Goal: Transaction & Acquisition: Book appointment/travel/reservation

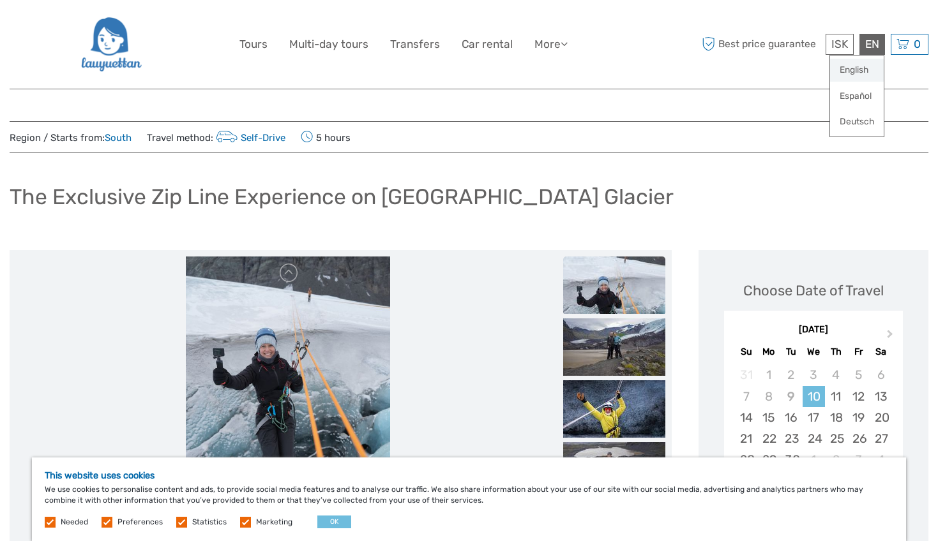
click at [850, 64] on link "English" at bounding box center [857, 70] width 54 height 23
click at [244, 519] on label at bounding box center [245, 522] width 11 height 11
click at [0, 0] on input "checkbox" at bounding box center [0, 0] width 0 height 0
click at [178, 522] on label at bounding box center [181, 522] width 11 height 11
click at [0, 0] on input "checkbox" at bounding box center [0, 0] width 0 height 0
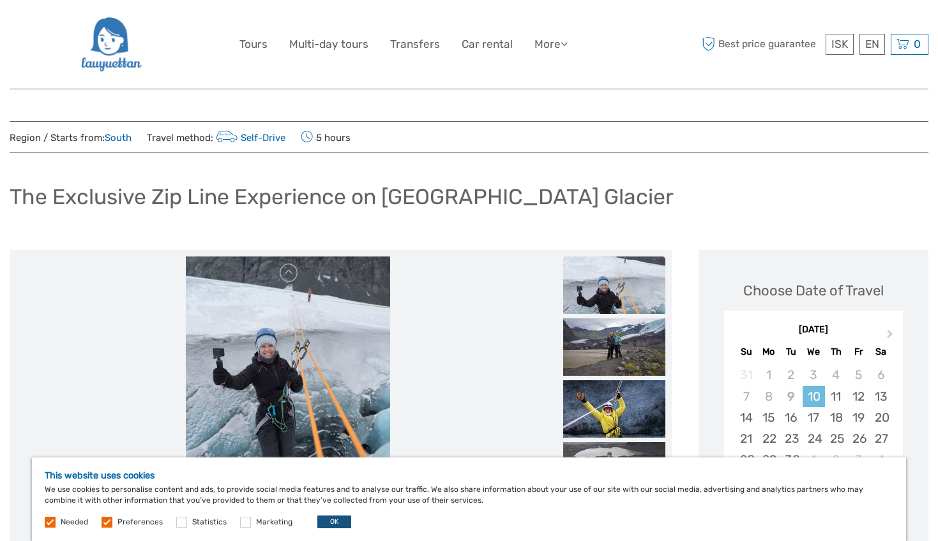
click at [342, 523] on button "OK" at bounding box center [334, 522] width 34 height 13
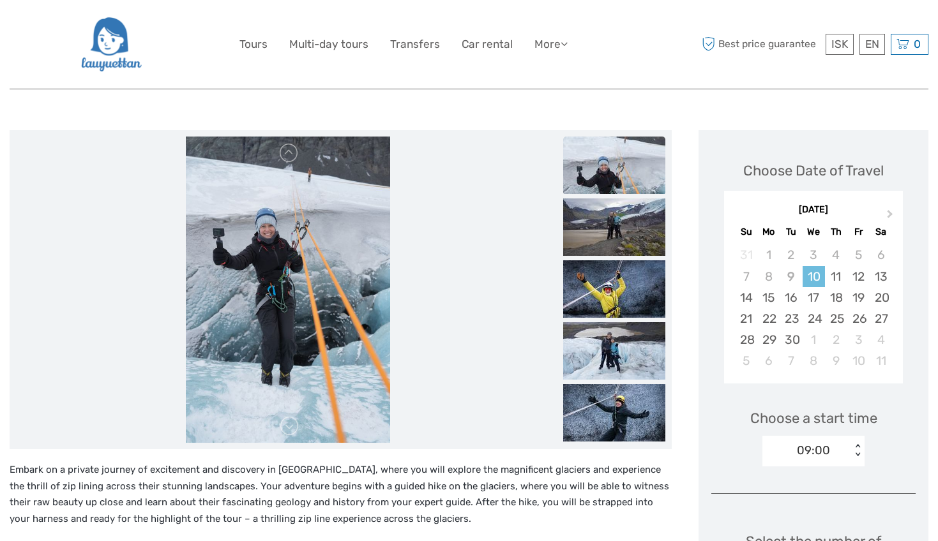
scroll to position [121, 0]
click at [631, 211] on img at bounding box center [614, 226] width 102 height 57
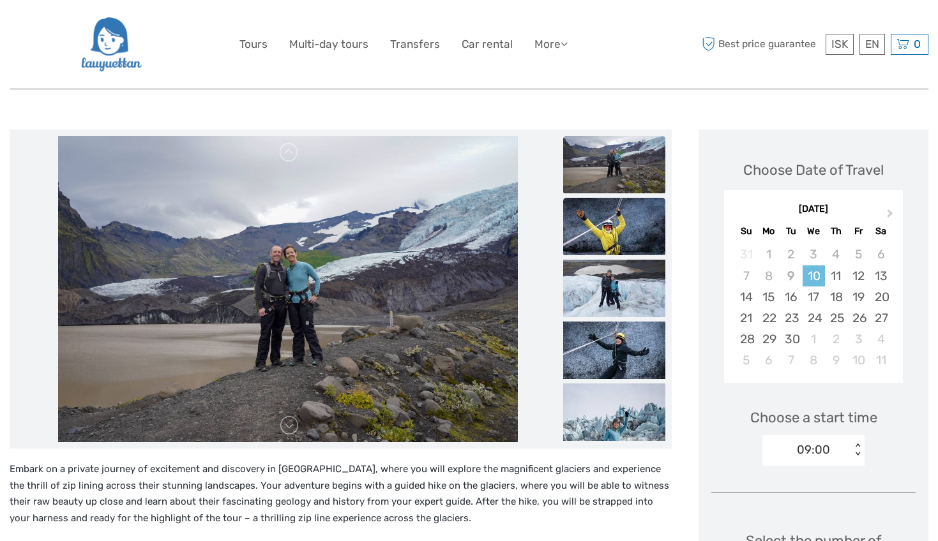
click at [617, 242] on img at bounding box center [614, 226] width 102 height 57
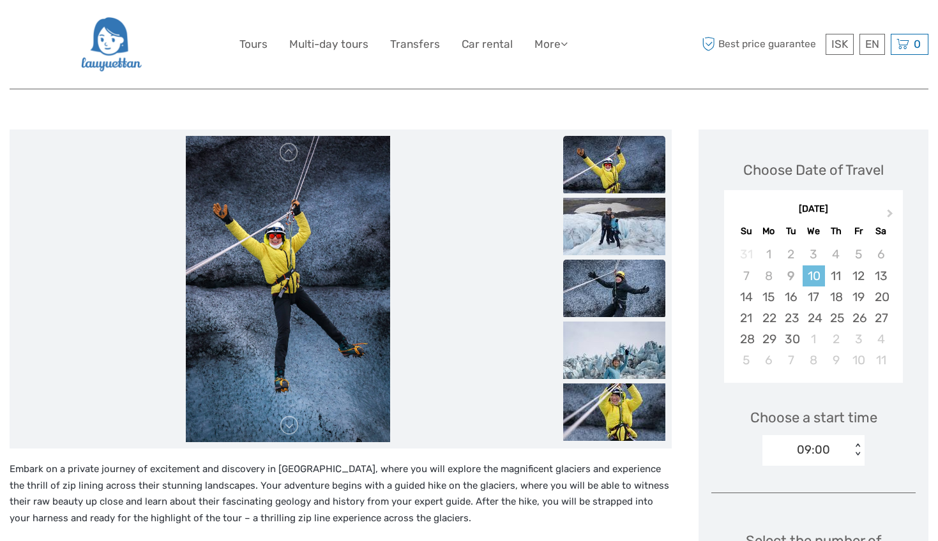
click at [608, 287] on img at bounding box center [614, 288] width 102 height 57
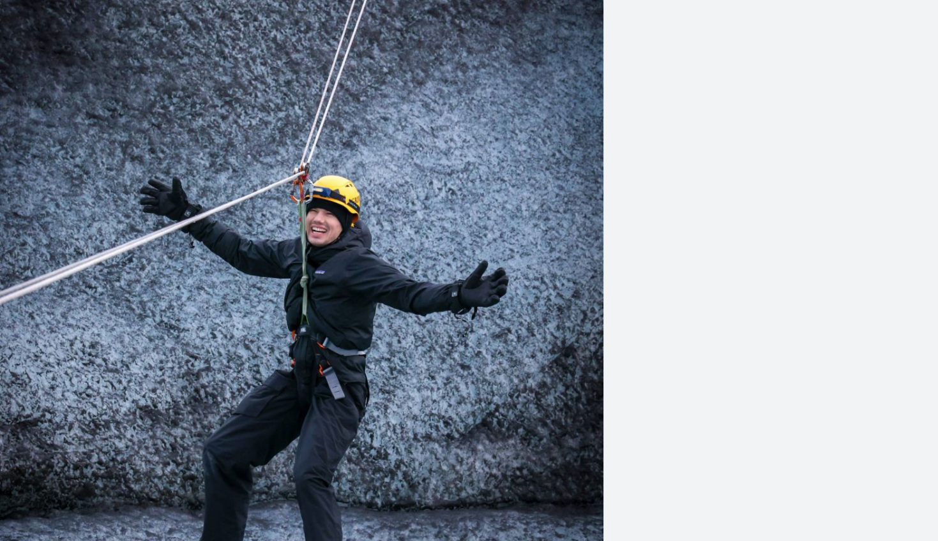
scroll to position [118, 0]
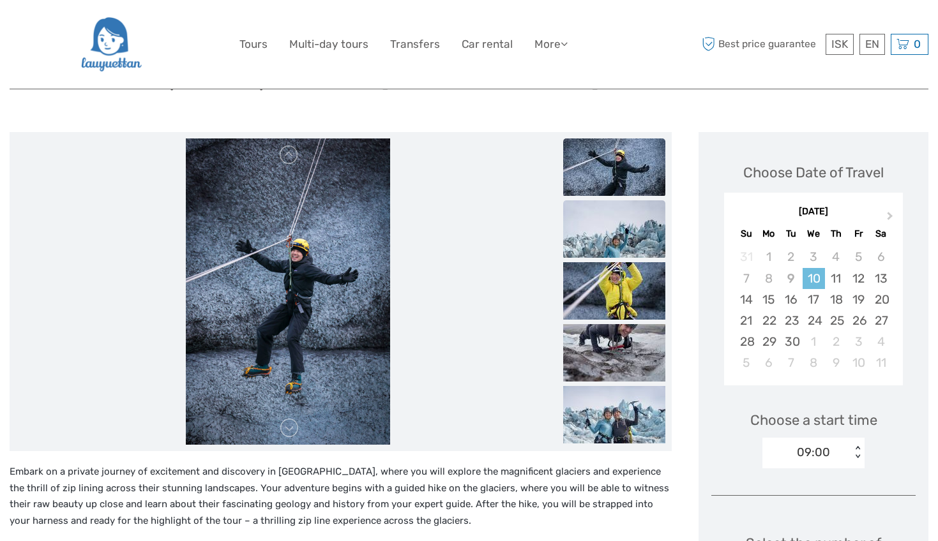
click at [614, 236] on img at bounding box center [614, 228] width 102 height 57
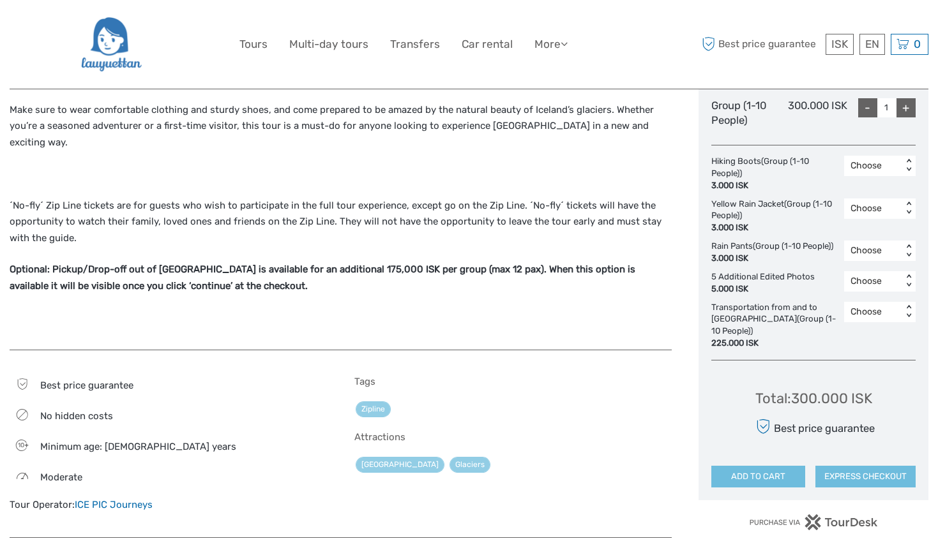
scroll to position [624, 0]
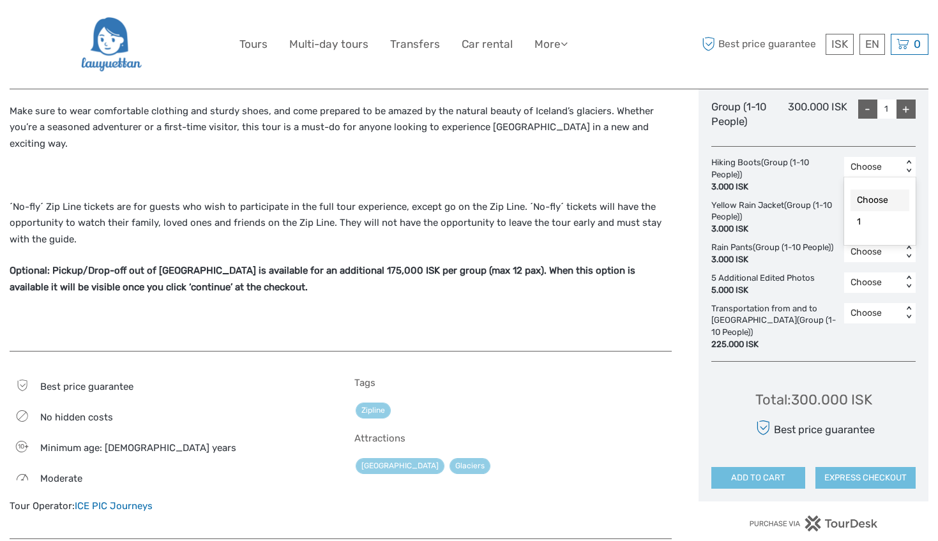
click at [876, 168] on div "Choose" at bounding box center [872, 167] width 45 height 13
click at [868, 164] on div "Choose" at bounding box center [872, 167] width 45 height 13
click at [867, 220] on div "1" at bounding box center [879, 222] width 59 height 22
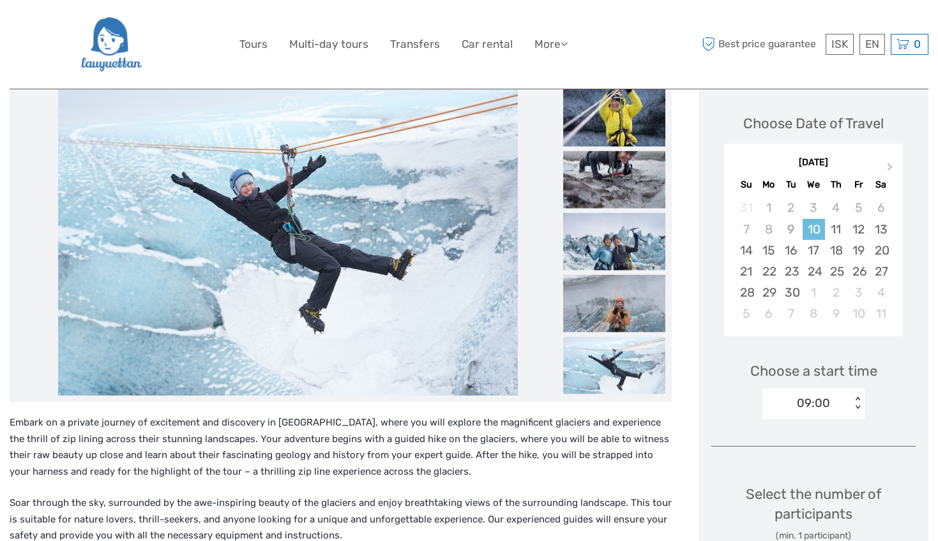
scroll to position [240, 0]
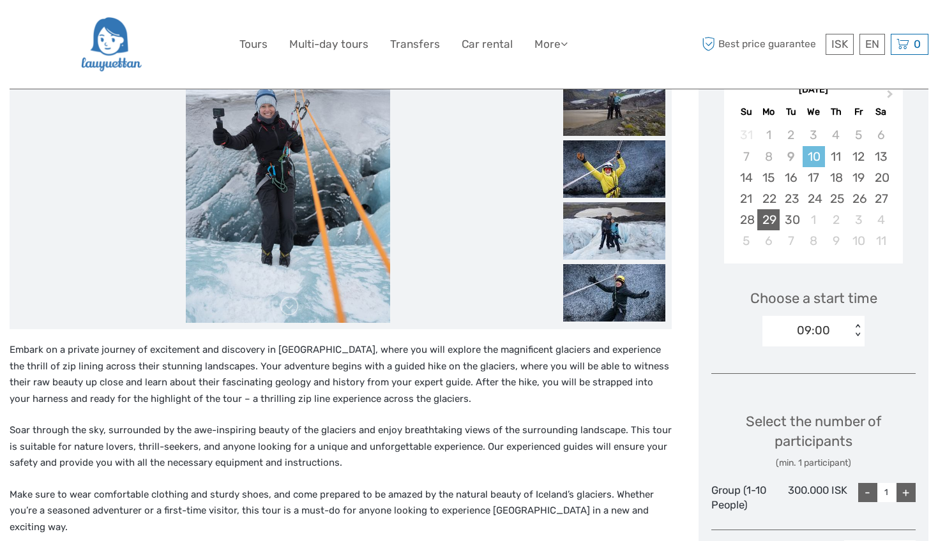
click at [774, 224] on div "29" at bounding box center [768, 219] width 22 height 21
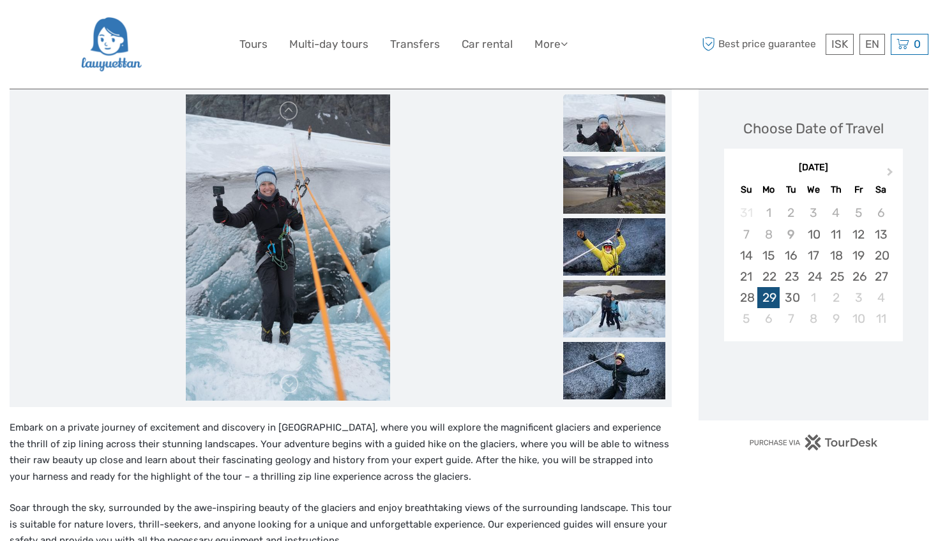
scroll to position [157, 0]
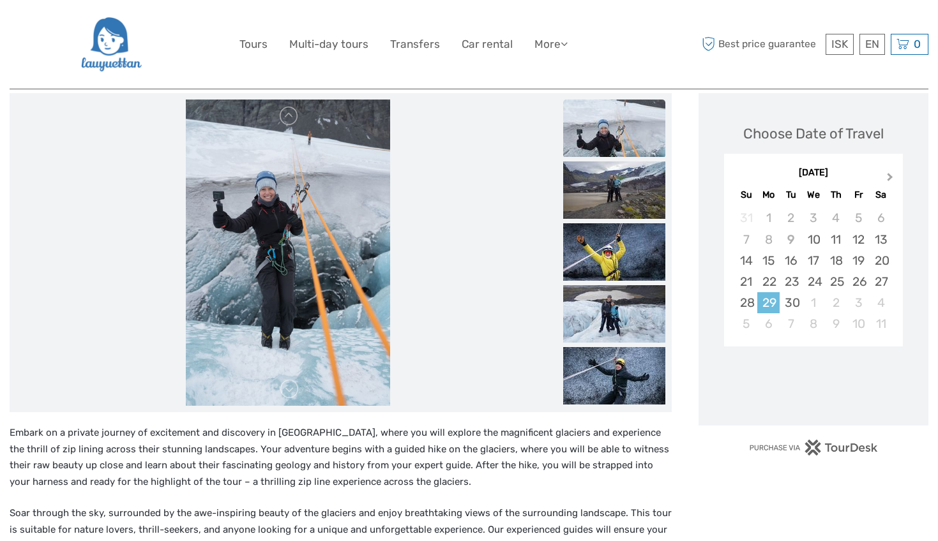
click at [890, 177] on span "Next Month" at bounding box center [890, 179] width 0 height 19
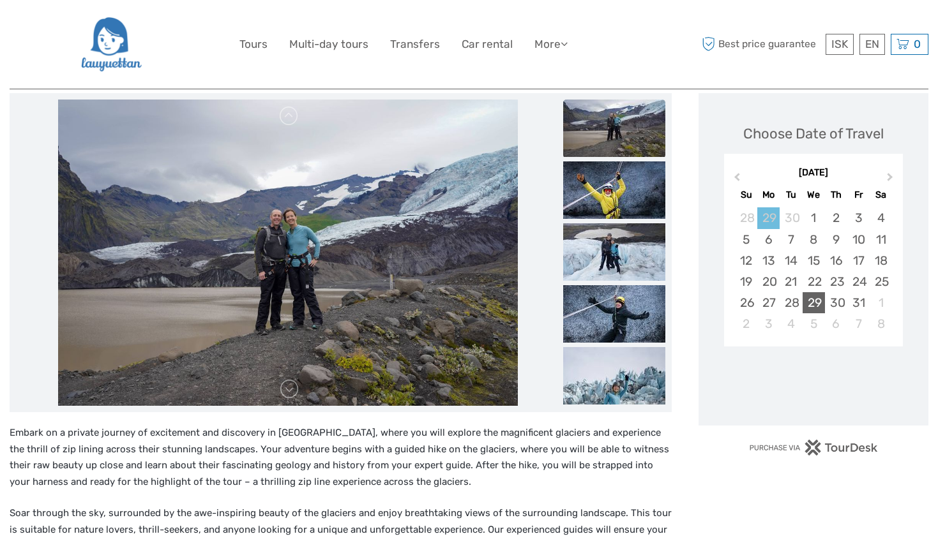
click at [818, 302] on div "29" at bounding box center [814, 302] width 22 height 21
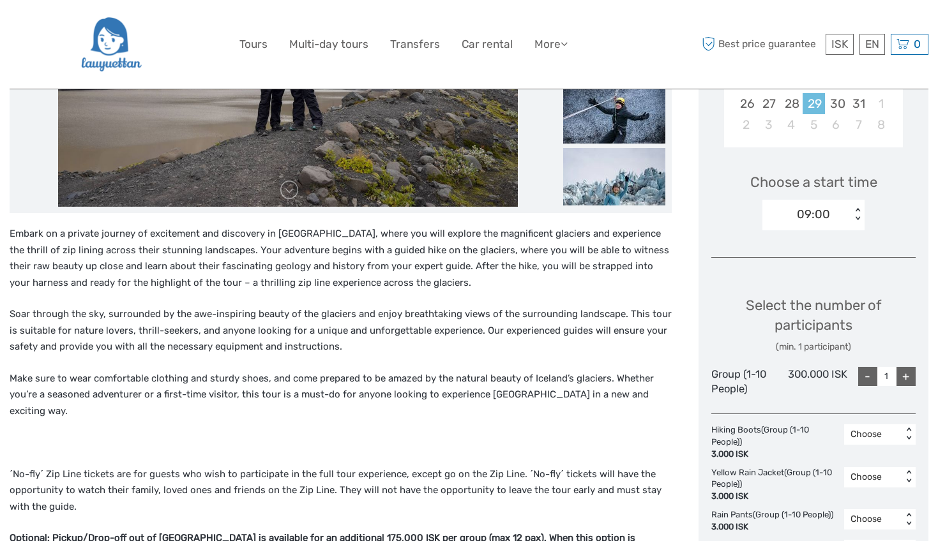
scroll to position [377, 0]
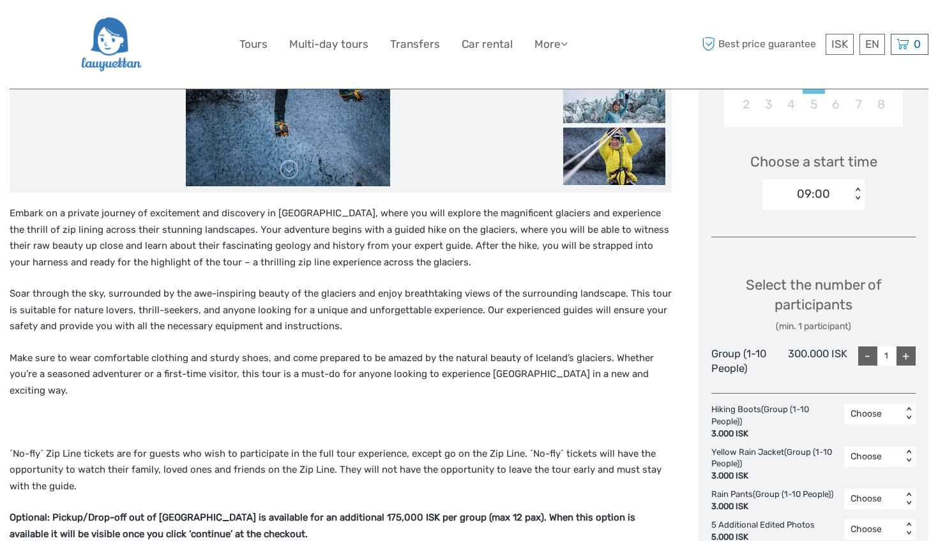
click at [905, 347] on div "+" at bounding box center [905, 356] width 19 height 19
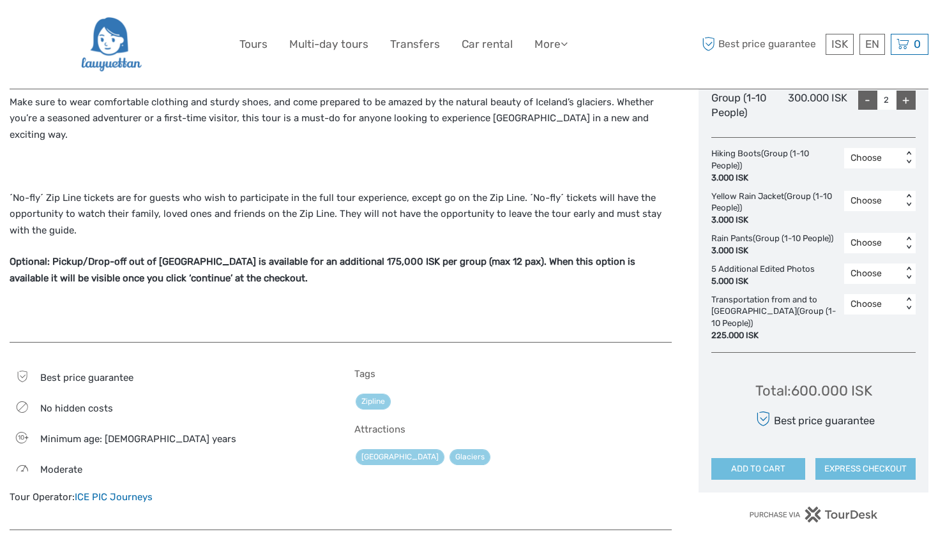
scroll to position [398, 0]
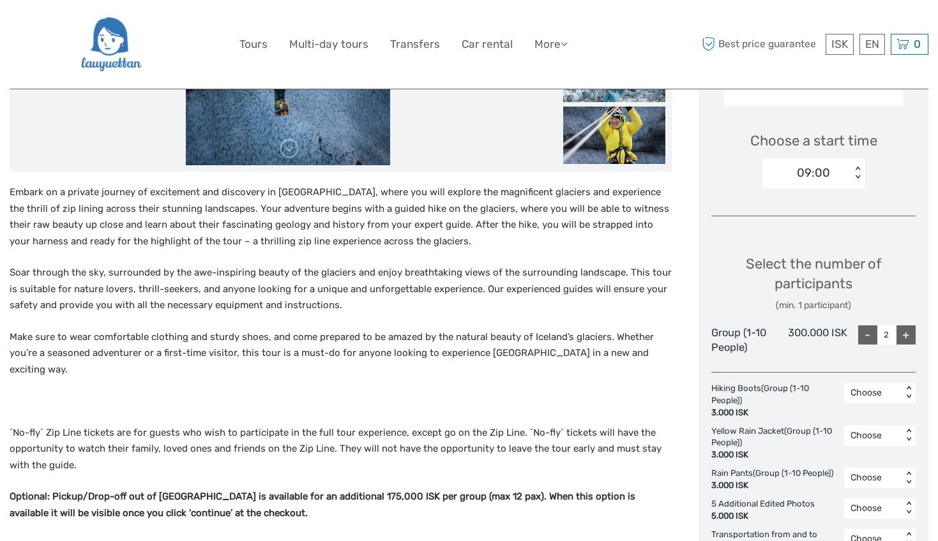
click at [868, 329] on div "-" at bounding box center [867, 335] width 19 height 19
type input "1"
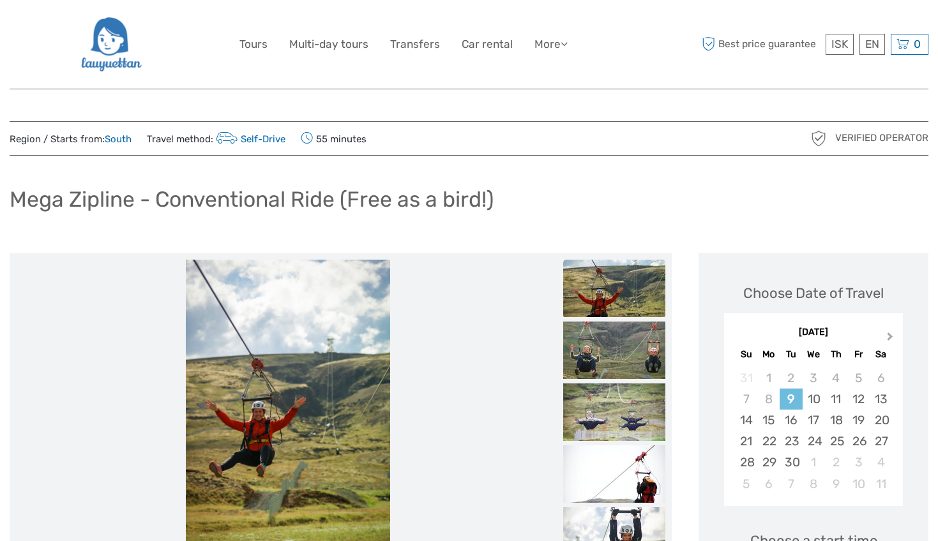
click at [890, 335] on span "Next Month" at bounding box center [890, 339] width 0 height 19
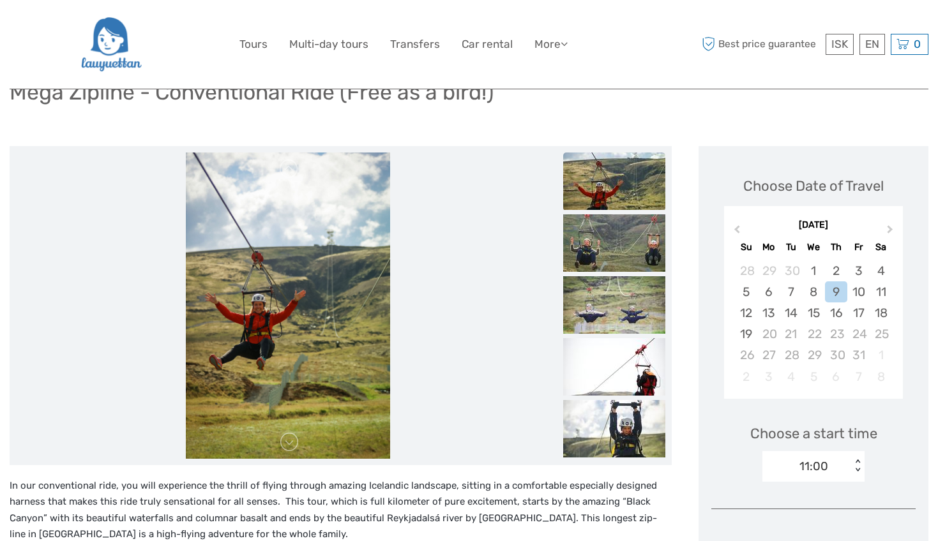
scroll to position [106, 0]
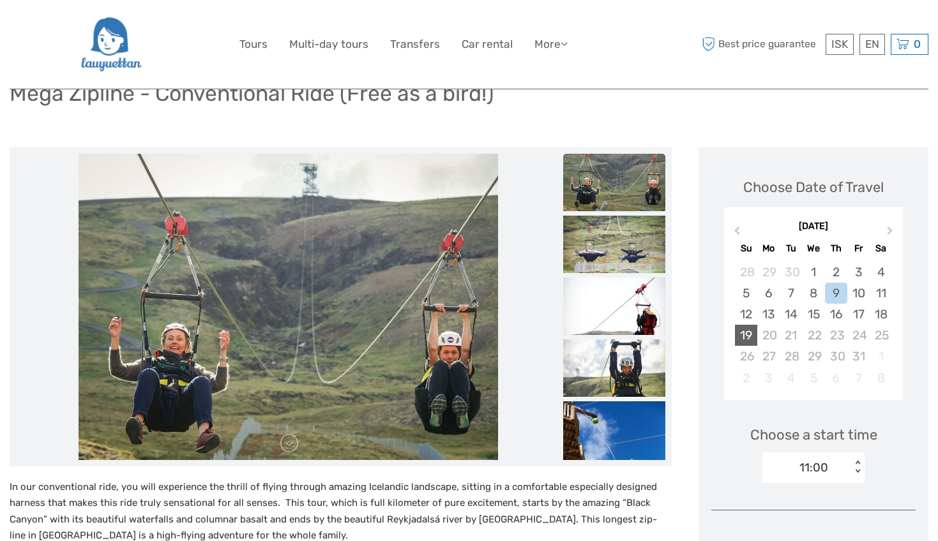
click at [738, 329] on div "19" at bounding box center [746, 335] width 22 height 21
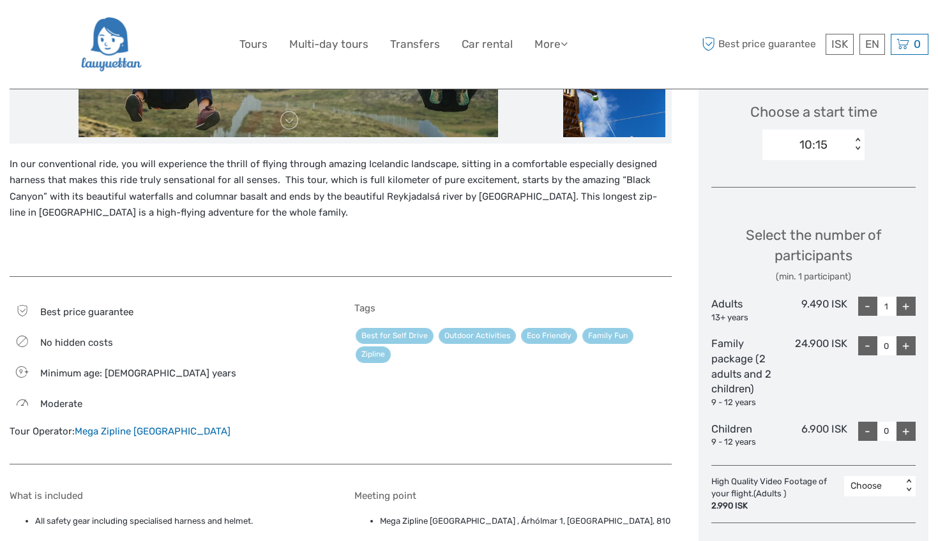
scroll to position [435, 0]
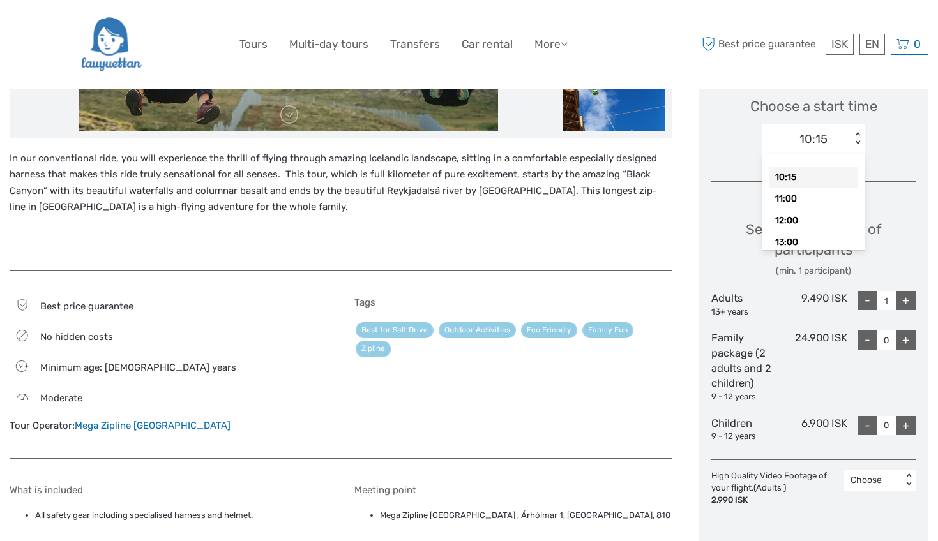
click at [833, 142] on div "10:15" at bounding box center [806, 139] width 89 height 19
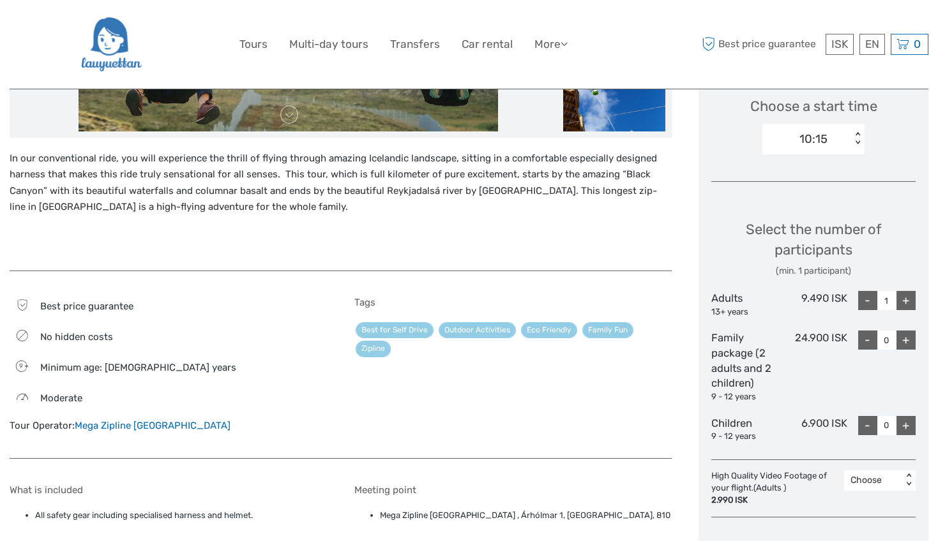
click at [730, 206] on div "Select the number of participants (min. 1 participant) Adults 13+ years 9.490 I…" at bounding box center [813, 325] width 204 height 247
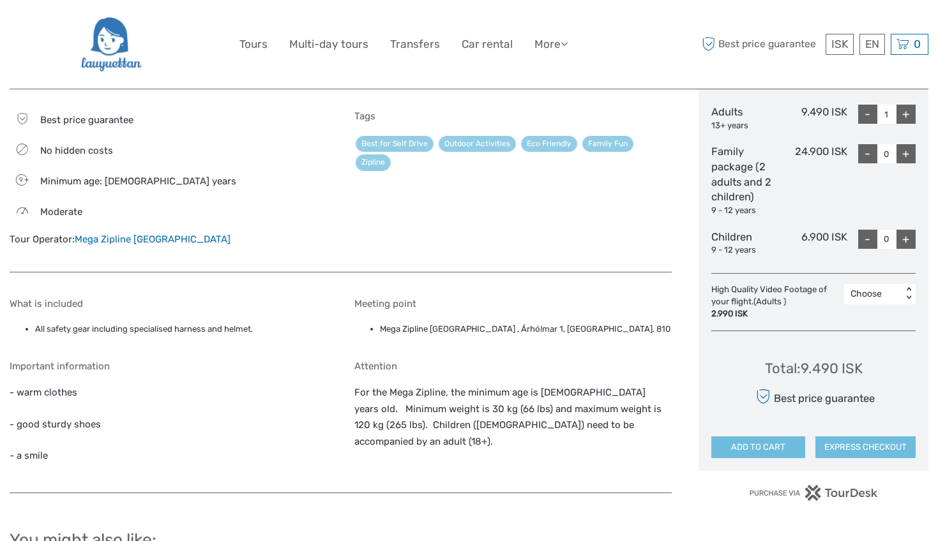
scroll to position [623, 0]
